Goal: Information Seeking & Learning: Learn about a topic

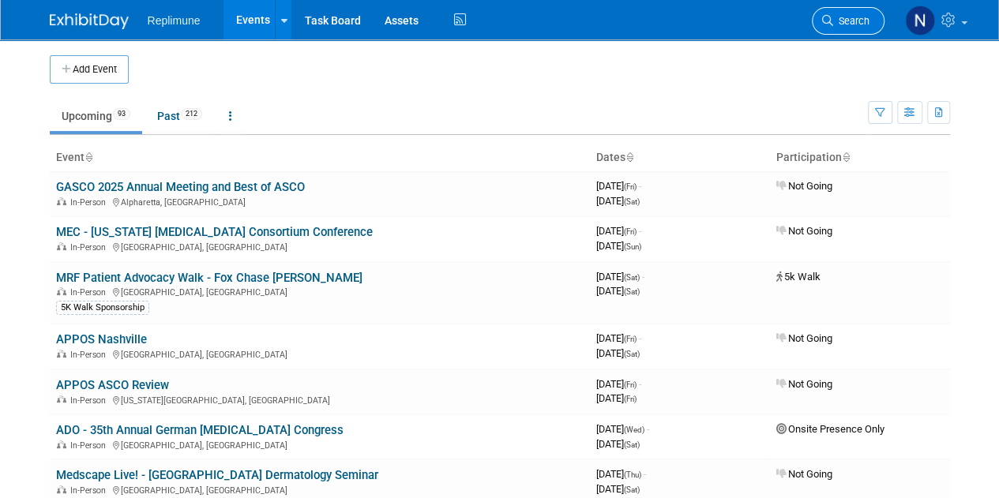
click at [869, 19] on link "Search" at bounding box center [848, 21] width 73 height 28
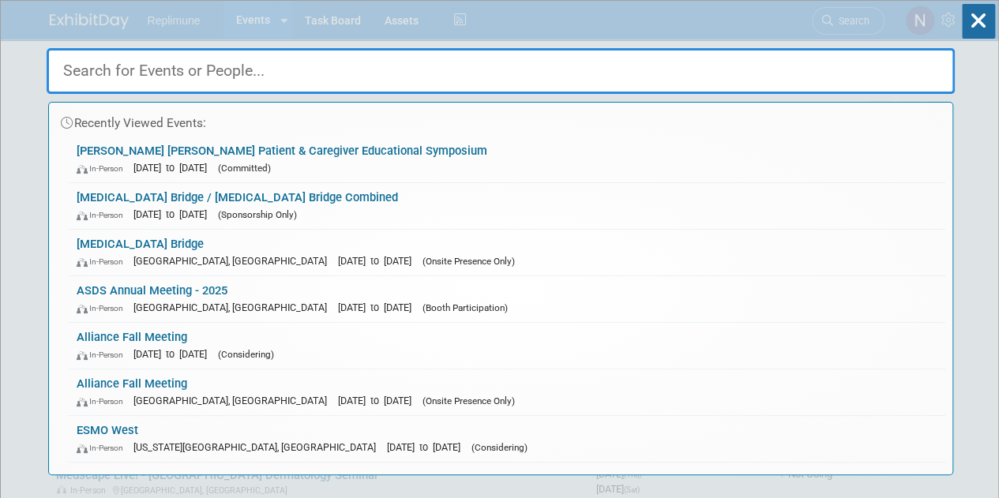
click at [420, 77] on input "text" at bounding box center [501, 71] width 908 height 46
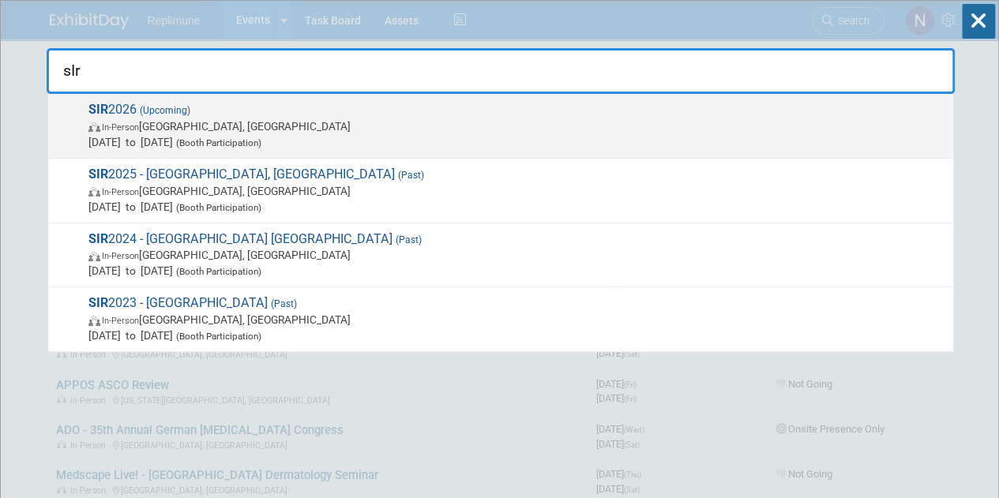
type input "sIr"
click at [170, 132] on span "In-Person [GEOGRAPHIC_DATA], [GEOGRAPHIC_DATA]" at bounding box center [516, 126] width 857 height 16
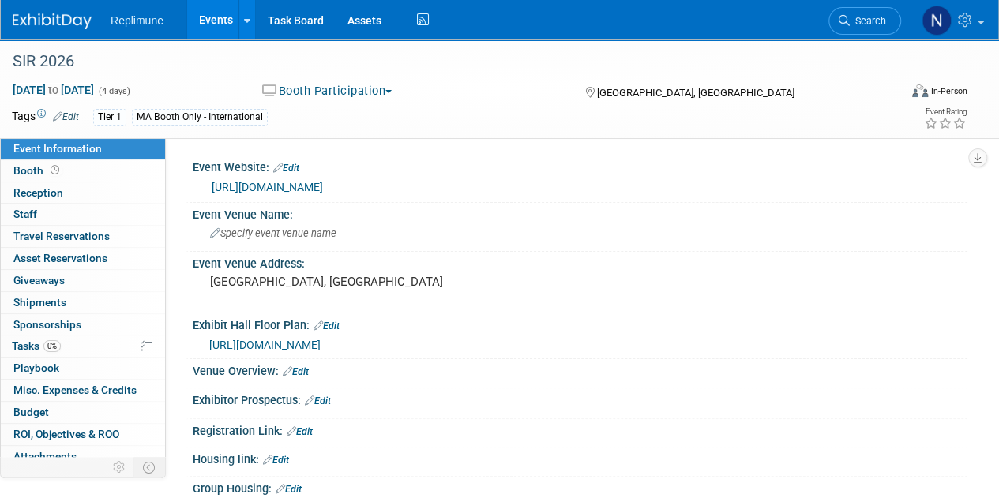
click at [321, 344] on span "https://www.conferenceharvester.com/floorplan/v2/index.asp?EventKey=EHLXOHAR" at bounding box center [264, 345] width 111 height 13
click at [870, 23] on span "Search" at bounding box center [868, 21] width 36 height 12
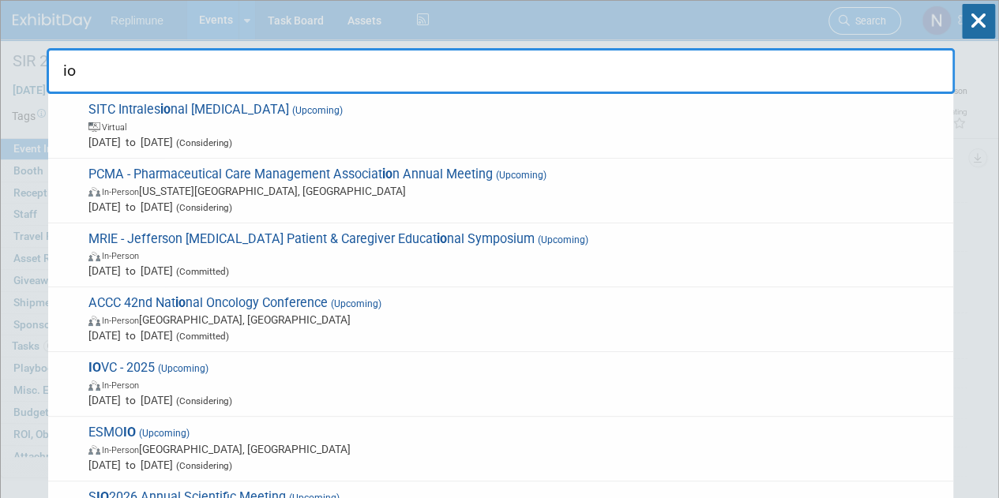
type input "i"
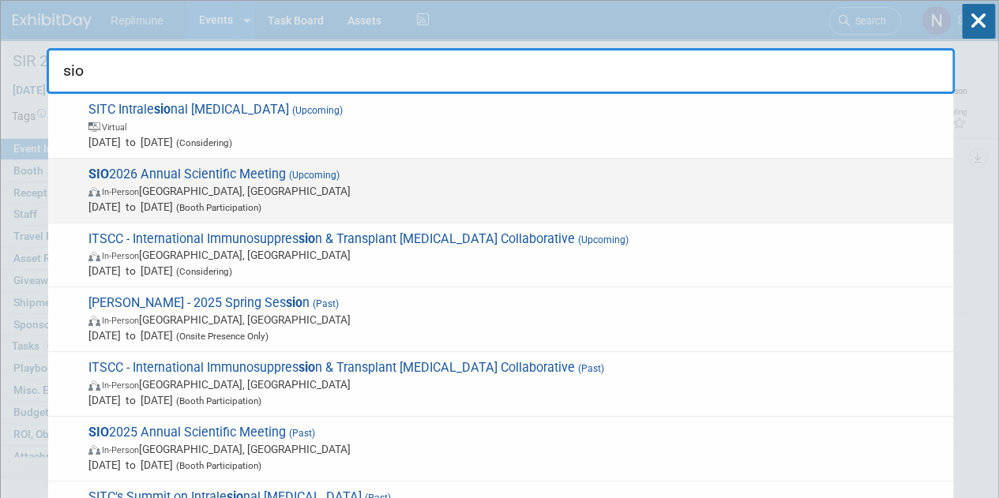
type input "sio"
click at [164, 193] on span "In-Person Savannah, GA" at bounding box center [516, 191] width 857 height 16
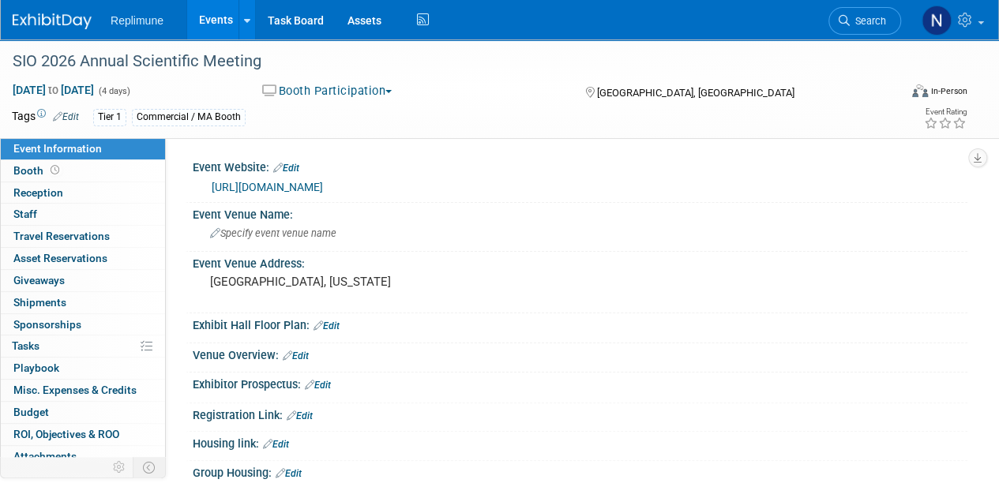
click at [323, 184] on link "https://www.sio-central.org/Events/Annual-Scientific-Meeting" at bounding box center [267, 187] width 111 height 13
click at [69, 25] on img at bounding box center [52, 21] width 79 height 16
